Goal: Communication & Community: Answer question/provide support

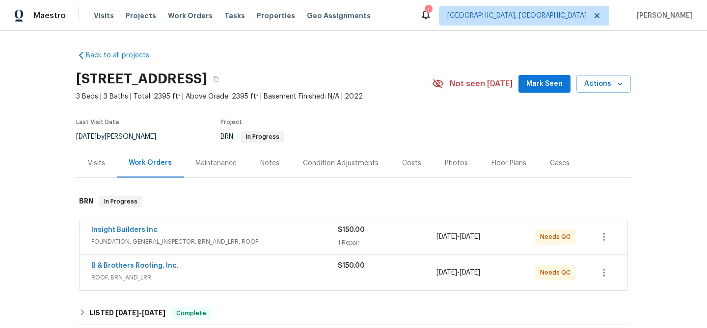
click at [140, 225] on span "Insight Builders Inc" at bounding box center [124, 230] width 66 height 10
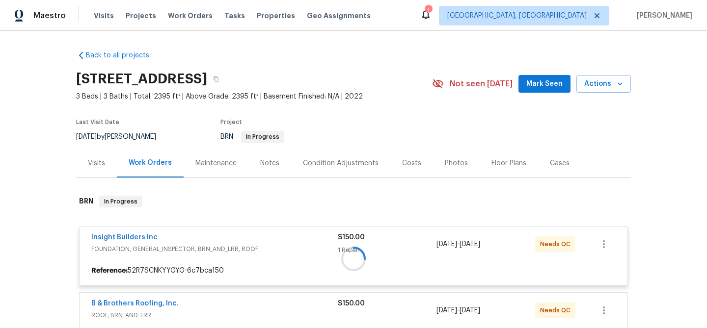
click at [133, 240] on div at bounding box center [353, 259] width 555 height 146
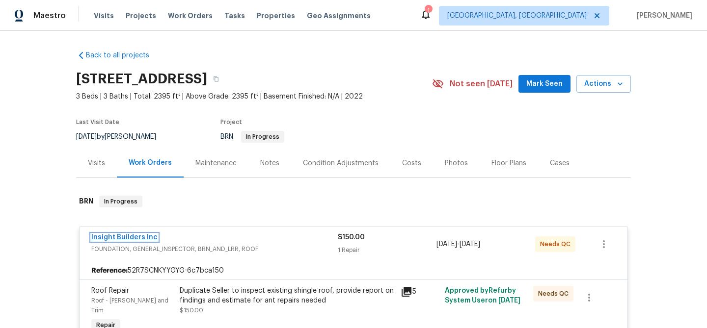
click at [123, 240] on link "Insight Builders Inc" at bounding box center [124, 237] width 66 height 7
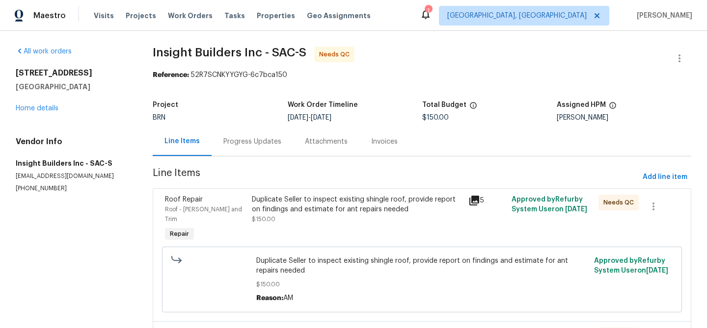
click at [256, 141] on div "Progress Updates" at bounding box center [252, 142] width 58 height 10
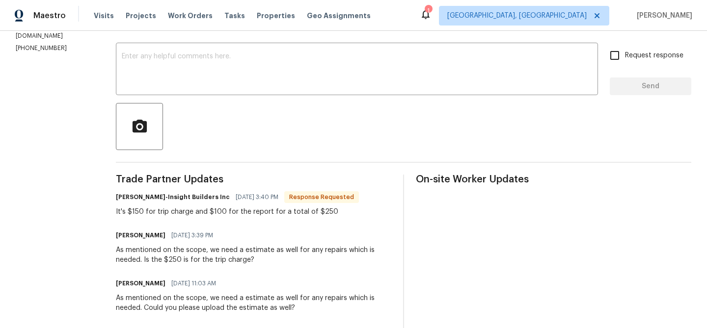
scroll to position [122, 0]
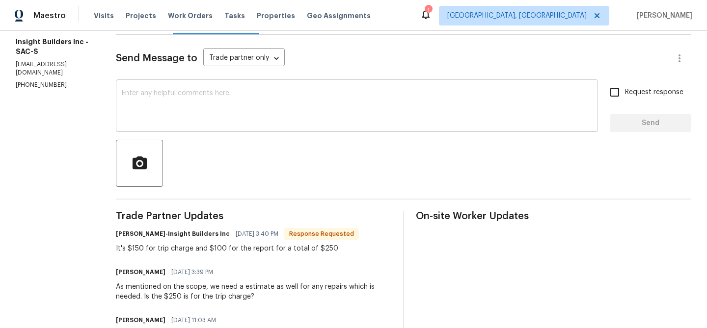
click at [165, 129] on div "x ​" at bounding box center [357, 107] width 482 height 50
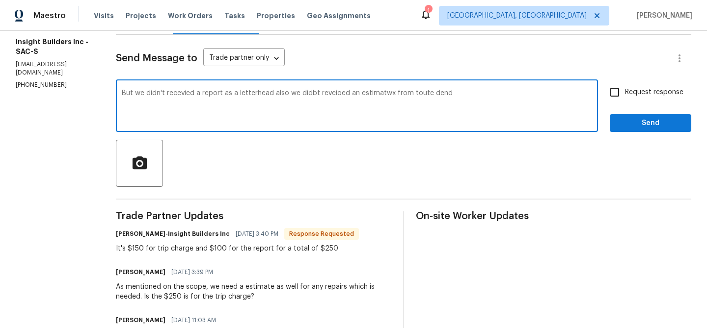
click at [215, 94] on textarea "But we didn't recevied a report as a letterhead also we didbt reveioed an estim…" at bounding box center [357, 107] width 470 height 34
type textarea "But we didn't recevied a as a letterhead also we didbt reveioed an estimatwx fr…"
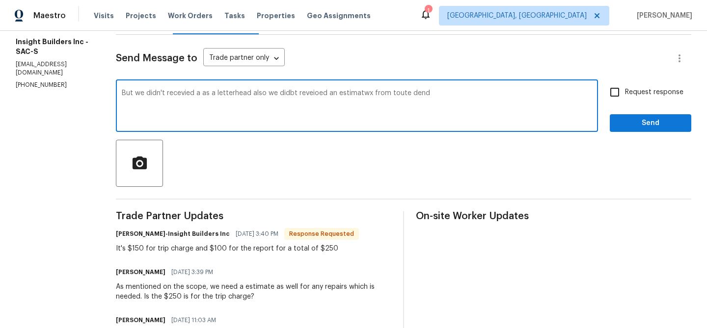
click at [215, 94] on textarea "But we didn't recevied a as a letterhead also we didbt reveioed an estimatwx fr…" at bounding box center [357, 107] width 470 height 34
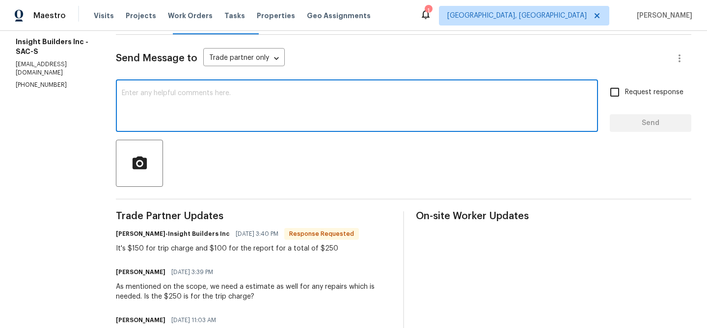
paste textarea "But we didn’t receive a letterhead, and we also haven’t received an estimate fr…"
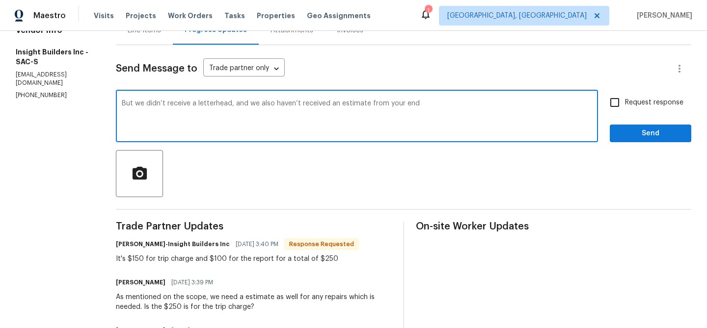
scroll to position [110, 0]
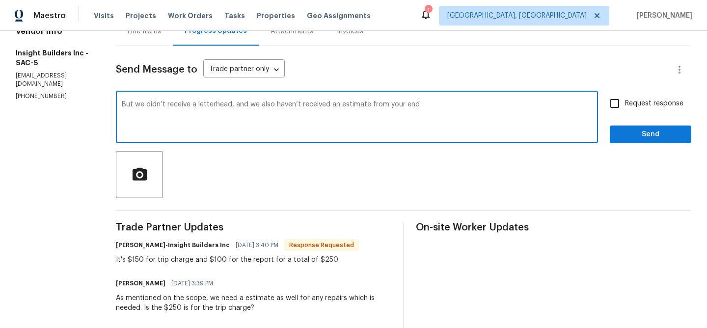
type textarea "But we didn’t receive a letterhead, and we also haven’t received an estimate fr…"
click at [621, 107] on input "Request response" at bounding box center [614, 103] width 21 height 21
checkbox input "true"
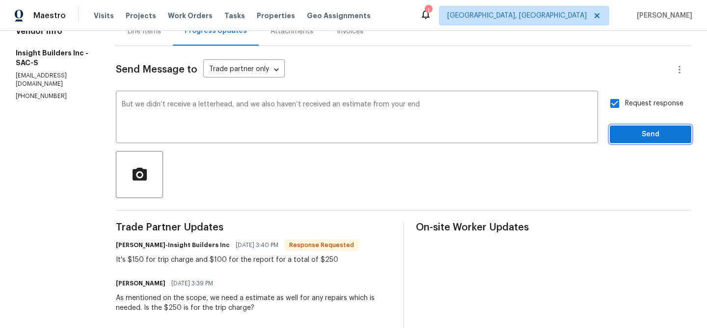
click at [624, 134] on span "Send" at bounding box center [651, 135] width 66 height 12
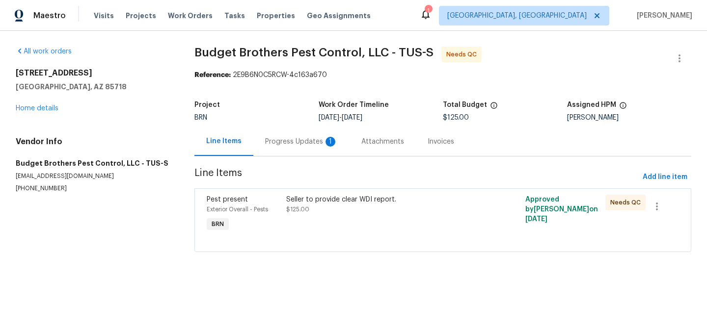
click at [275, 138] on div "Progress Updates 1" at bounding box center [301, 142] width 73 height 10
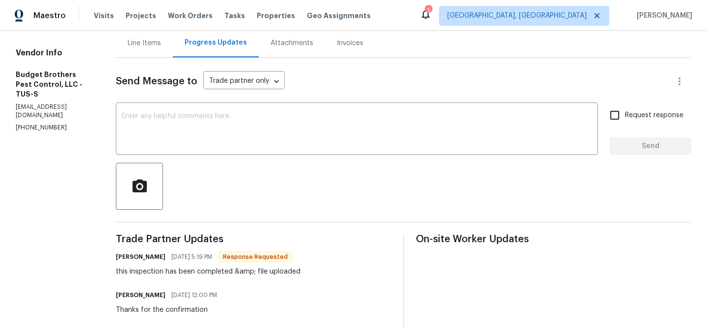
scroll to position [43, 0]
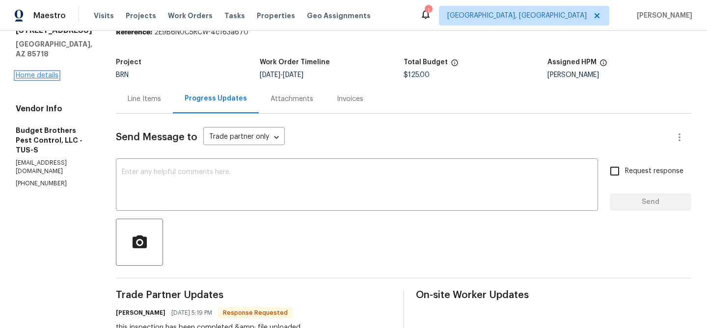
click at [45, 77] on link "Home details" at bounding box center [37, 75] width 43 height 7
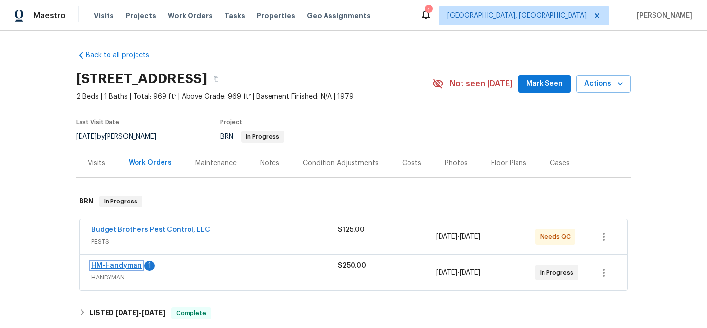
click at [121, 270] on link "HM-Handyman" at bounding box center [116, 266] width 51 height 7
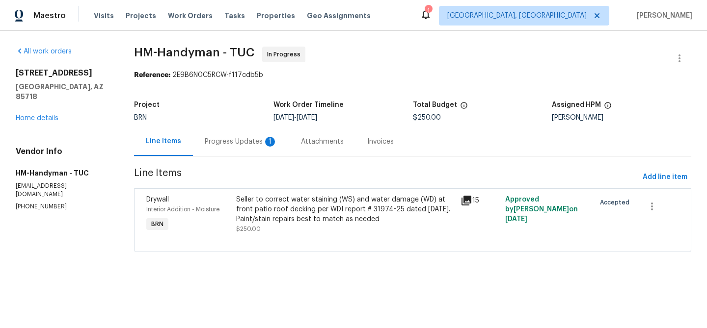
click at [268, 142] on div "1" at bounding box center [270, 142] width 10 height 10
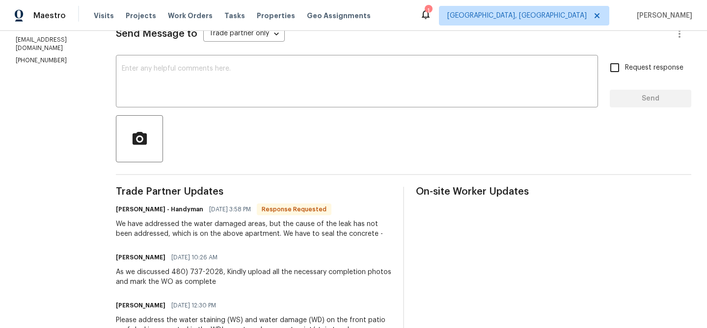
scroll to position [135, 0]
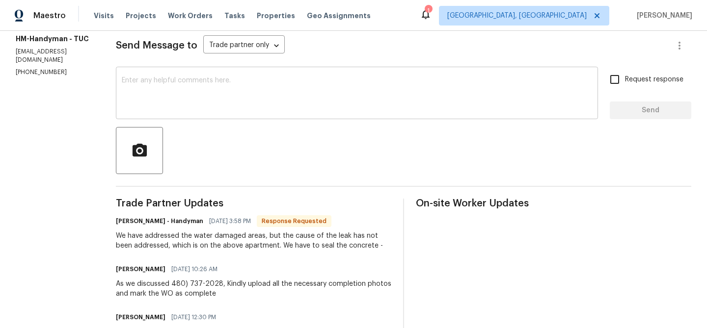
click at [186, 119] on div "x ​" at bounding box center [357, 94] width 482 height 50
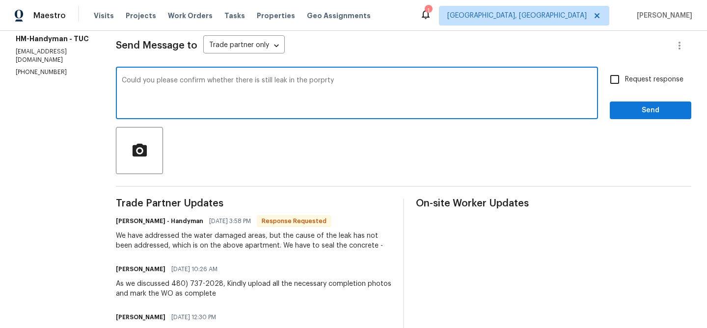
type textarea "Could you please confirm whether there is still leak in the porprty"
click at [196, 87] on textarea "Could you please confirm whether there is still leak in the porprty" at bounding box center [357, 94] width 470 height 34
type textarea "Could you please confirm whether there is still leak in the porprty"
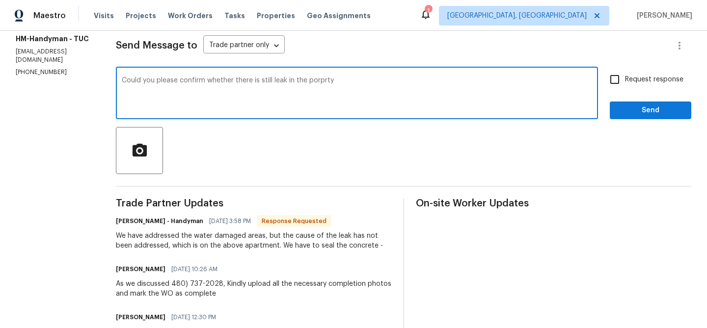
click at [252, 81] on textarea "Could you please confirm whether there is still leak in the porprty" at bounding box center [357, 94] width 470 height 34
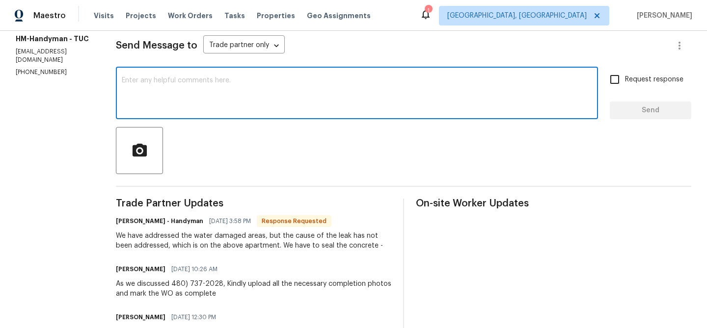
paste textarea "Could you please confirm if there is still a leak in the property?"
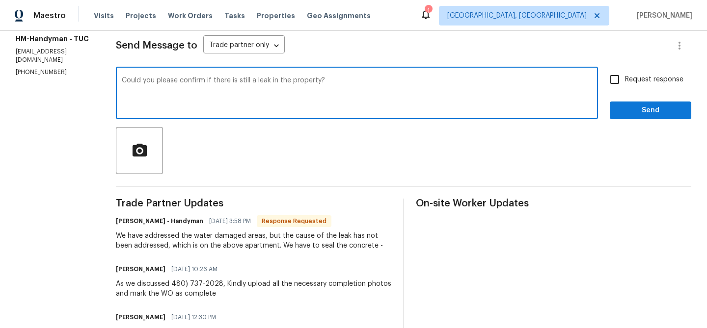
type textarea "Could you please confirm if there is still a leak in the property?"
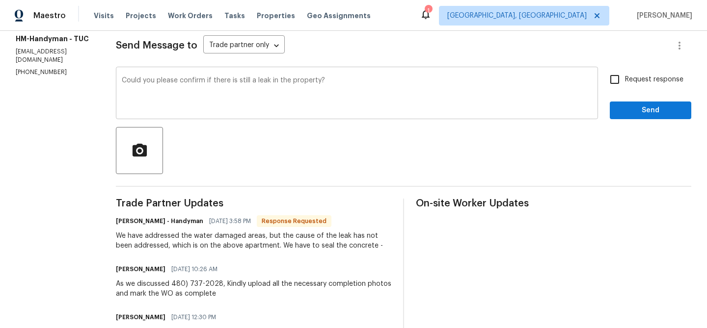
click at [193, 74] on div "Could you please confirm if there is still a leak in the property? x ​" at bounding box center [357, 94] width 482 height 50
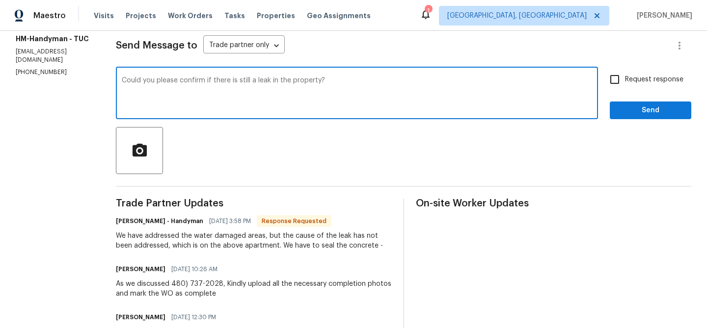
click at [178, 84] on textarea "Could you please confirm if there is still a leak in the property?" at bounding box center [357, 94] width 470 height 34
click at [633, 84] on span "Request response" at bounding box center [654, 80] width 58 height 10
click at [625, 84] on input "Request response" at bounding box center [614, 79] width 21 height 21
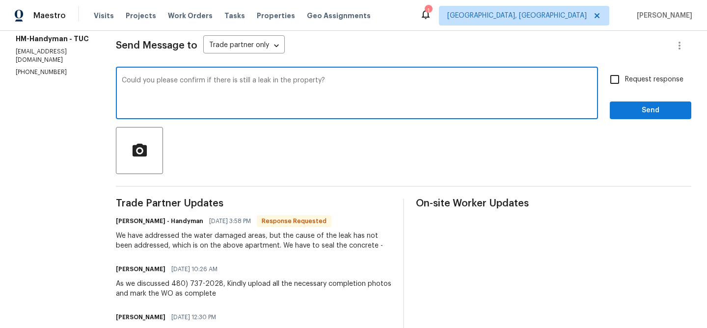
checkbox input "true"
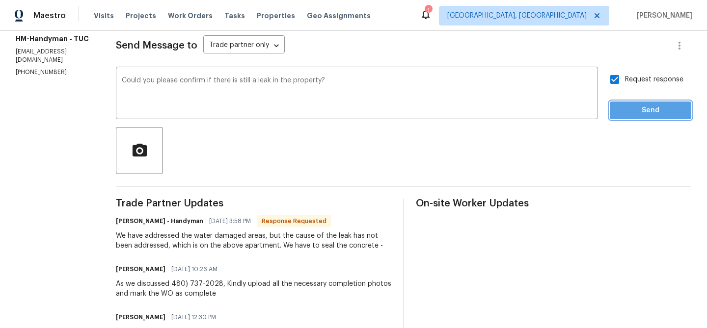
click at [627, 112] on span "Send" at bounding box center [651, 111] width 66 height 12
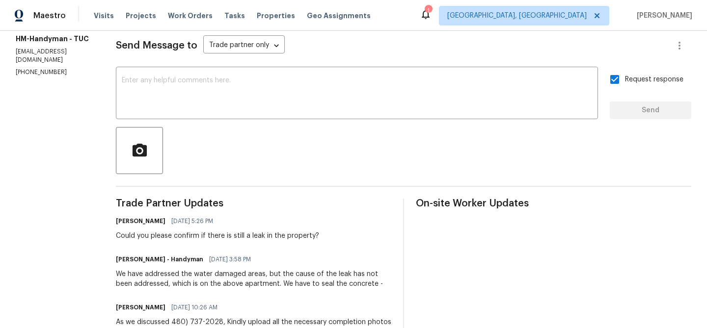
scroll to position [0, 0]
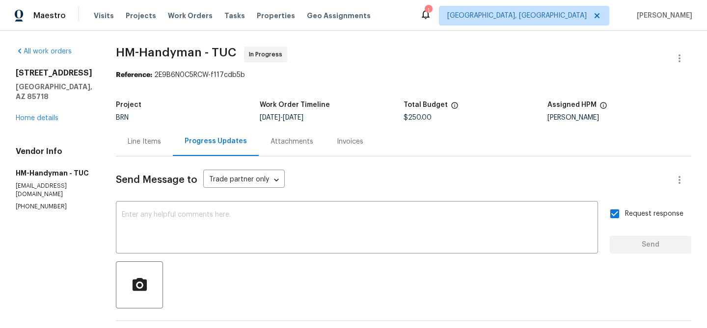
click at [54, 107] on div "6255 N Camino Pimeria Alta Apt 81 Tucson, AZ 85718 Home details" at bounding box center [54, 95] width 77 height 55
click at [51, 114] on div "6255 N Camino Pimeria Alta Apt 81 Tucson, AZ 85718 Home details" at bounding box center [54, 95] width 77 height 55
click at [49, 118] on link "Home details" at bounding box center [37, 118] width 43 height 7
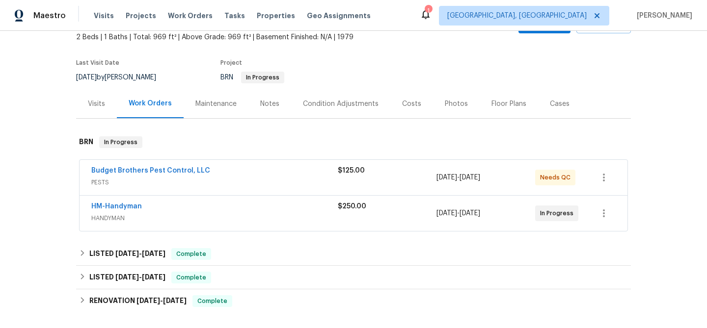
scroll to position [69, 0]
